Goal: Task Accomplishment & Management: Manage account settings

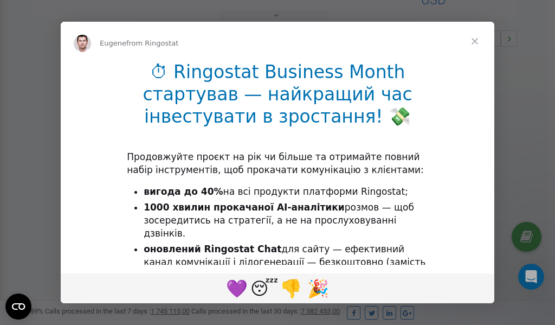
click at [477, 42] on span "Close" at bounding box center [474, 41] width 39 height 39
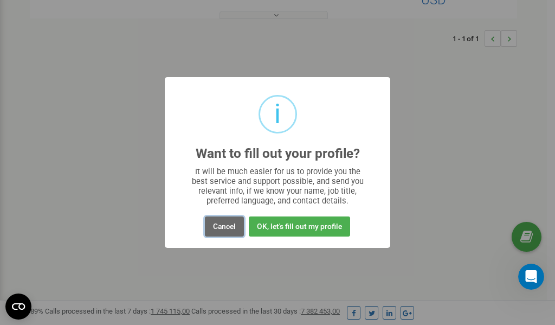
click at [228, 228] on button "Cancel" at bounding box center [224, 226] width 39 height 20
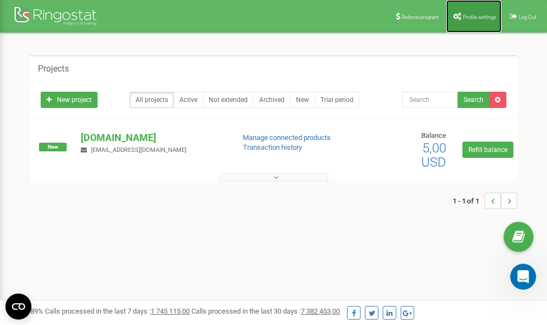
click at [481, 11] on link "Profile settings" at bounding box center [473, 16] width 55 height 33
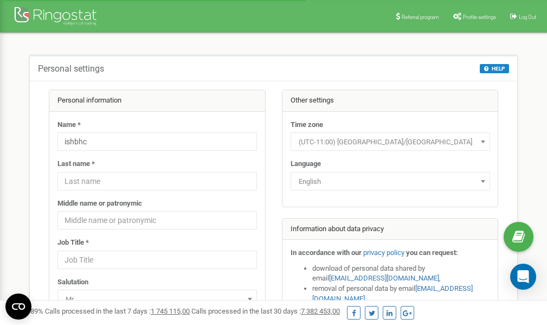
scroll to position [54, 0]
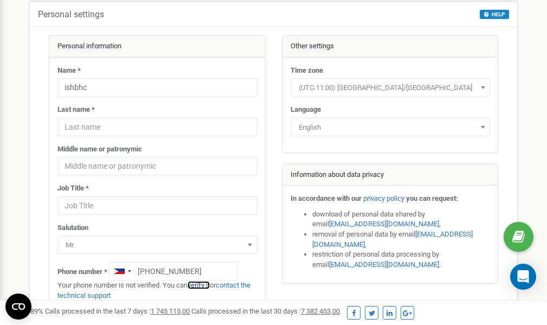
click at [205, 286] on link "verify it" at bounding box center [198, 285] width 22 height 8
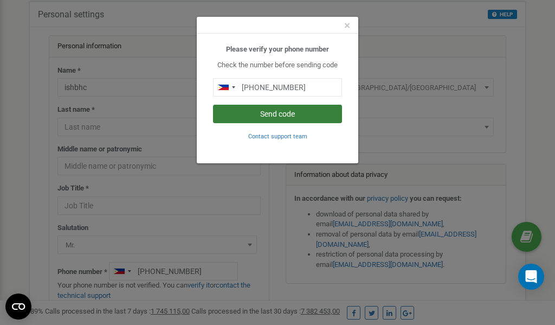
click at [286, 114] on button "Send code" at bounding box center [277, 114] width 129 height 18
